Goal: Book appointment/travel/reservation

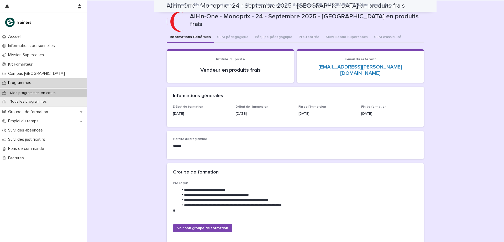
scroll to position [358, 0]
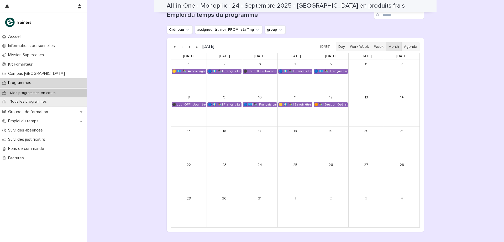
click at [178, 43] on button "button" at bounding box center [181, 47] width 7 height 8
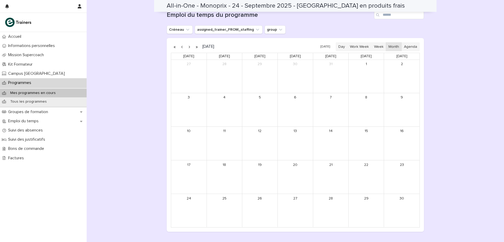
click at [178, 43] on button "button" at bounding box center [181, 47] width 7 height 8
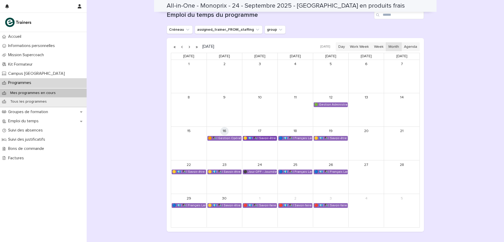
click at [263, 136] on div "🟡 💶| ✒️| Savoir-être métier - Appropriation des outils utilisés lors de la form…" at bounding box center [260, 138] width 34 height 4
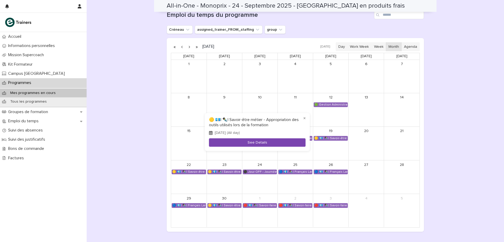
click at [257, 144] on button "See Details" at bounding box center [257, 142] width 97 height 9
